Goal: Task Accomplishment & Management: Use online tool/utility

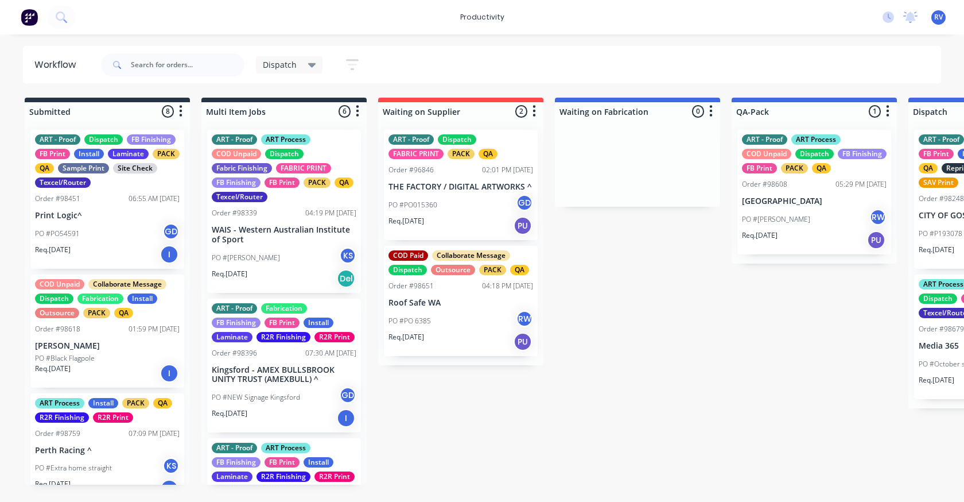
click at [354, 489] on div "ART - Proof ART Process FB Finishing FB Print Install Laminate R2R Finishing R2…" at bounding box center [284, 500] width 154 height 125
drag, startPoint x: 64, startPoint y: 499, endPoint x: 67, endPoint y: 504, distance: 6.2
click at [67, 433] on html "productivity productivity Workflow Planner Delivery Scheduling Timesheets No ne…" at bounding box center [482, 216] width 964 height 433
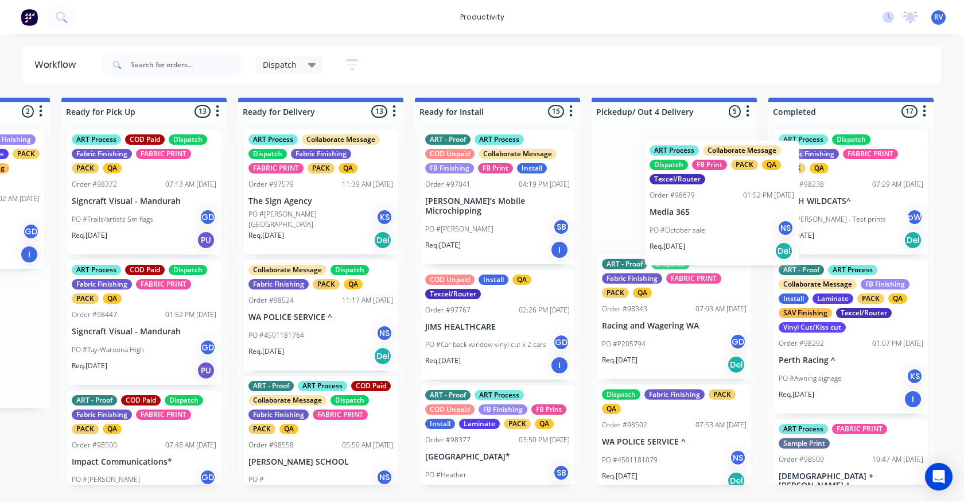
scroll to position [0, 1024]
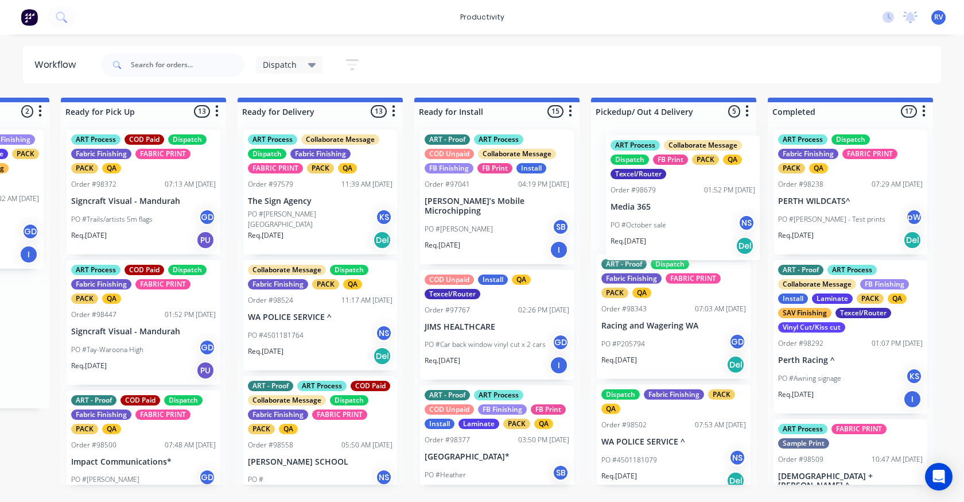
drag, startPoint x: 402, startPoint y: 306, endPoint x: 653, endPoint y: 184, distance: 278.7
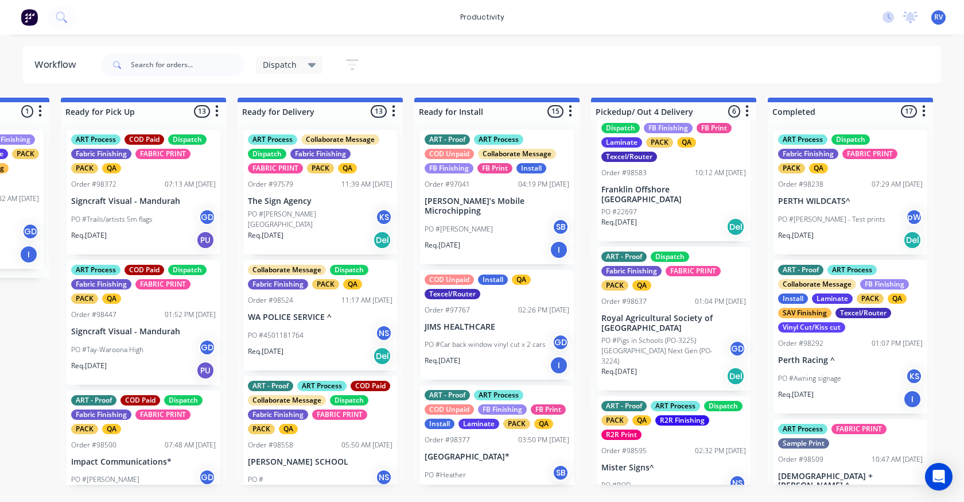
scroll to position [420, 0]
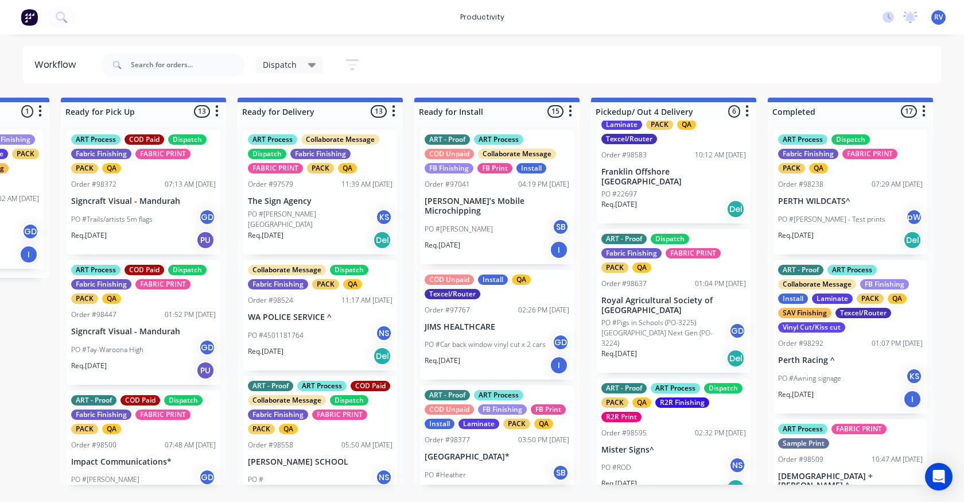
click at [638, 456] on div "PO #ROD NS" at bounding box center [673, 467] width 145 height 22
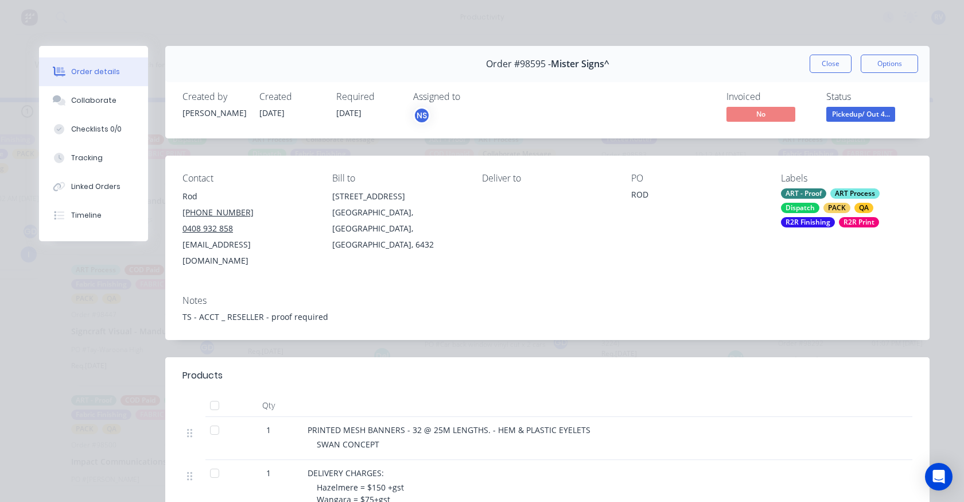
drag, startPoint x: 823, startPoint y: 59, endPoint x: 790, endPoint y: 69, distance: 34.3
click at [823, 59] on button "Close" at bounding box center [831, 64] width 42 height 18
